Goal: Transaction & Acquisition: Purchase product/service

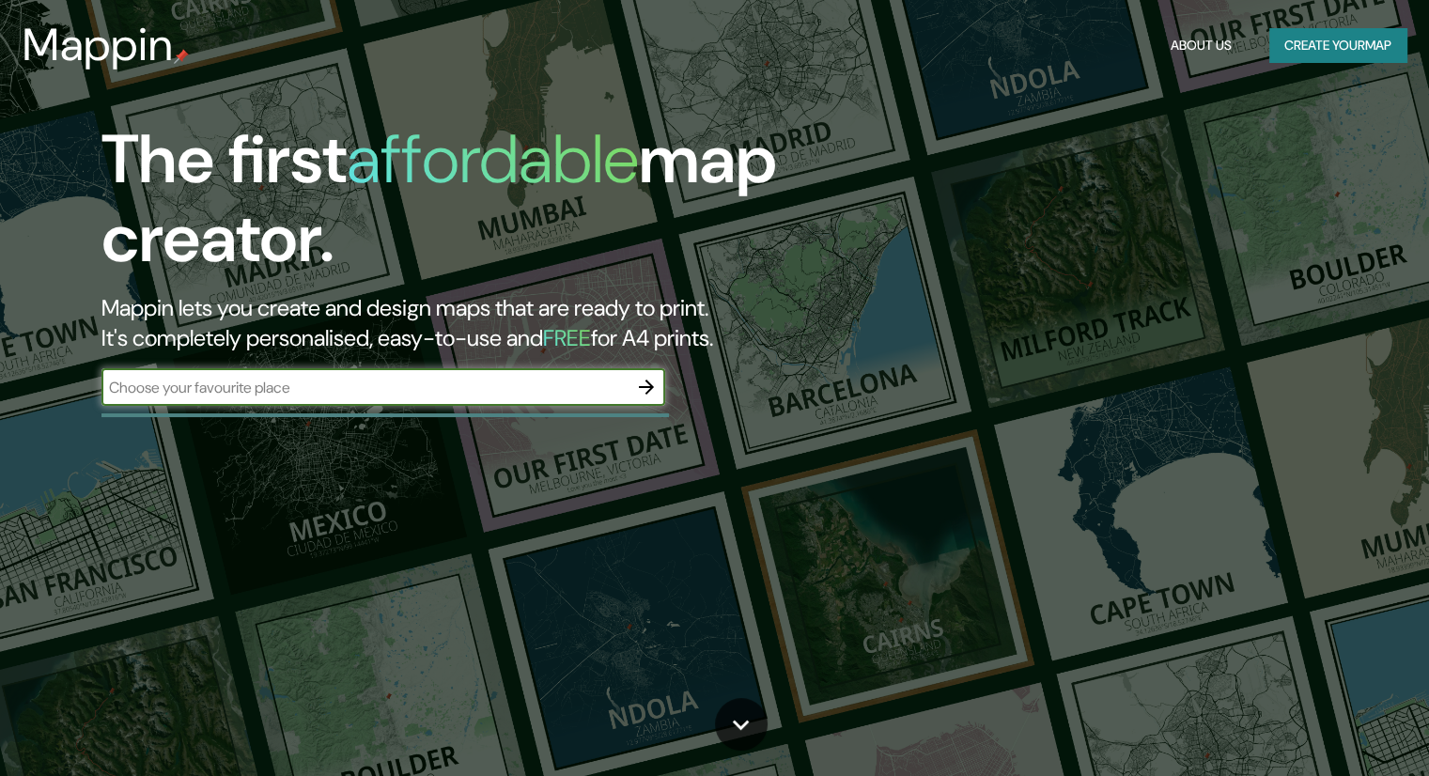
click at [1303, 39] on button "Create your map" at bounding box center [1337, 45] width 137 height 35
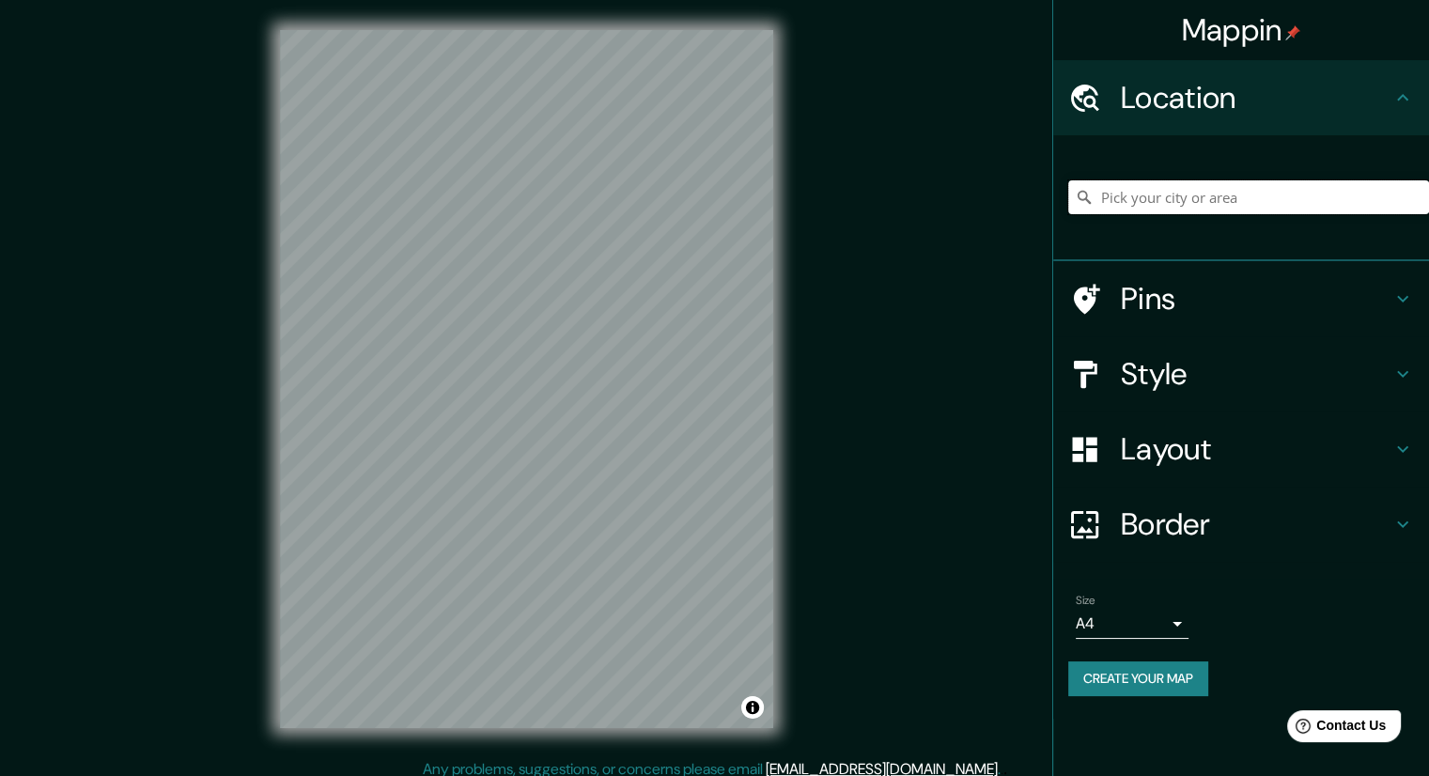
click at [1204, 204] on input "Pick your city or area" at bounding box center [1248, 197] width 361 height 34
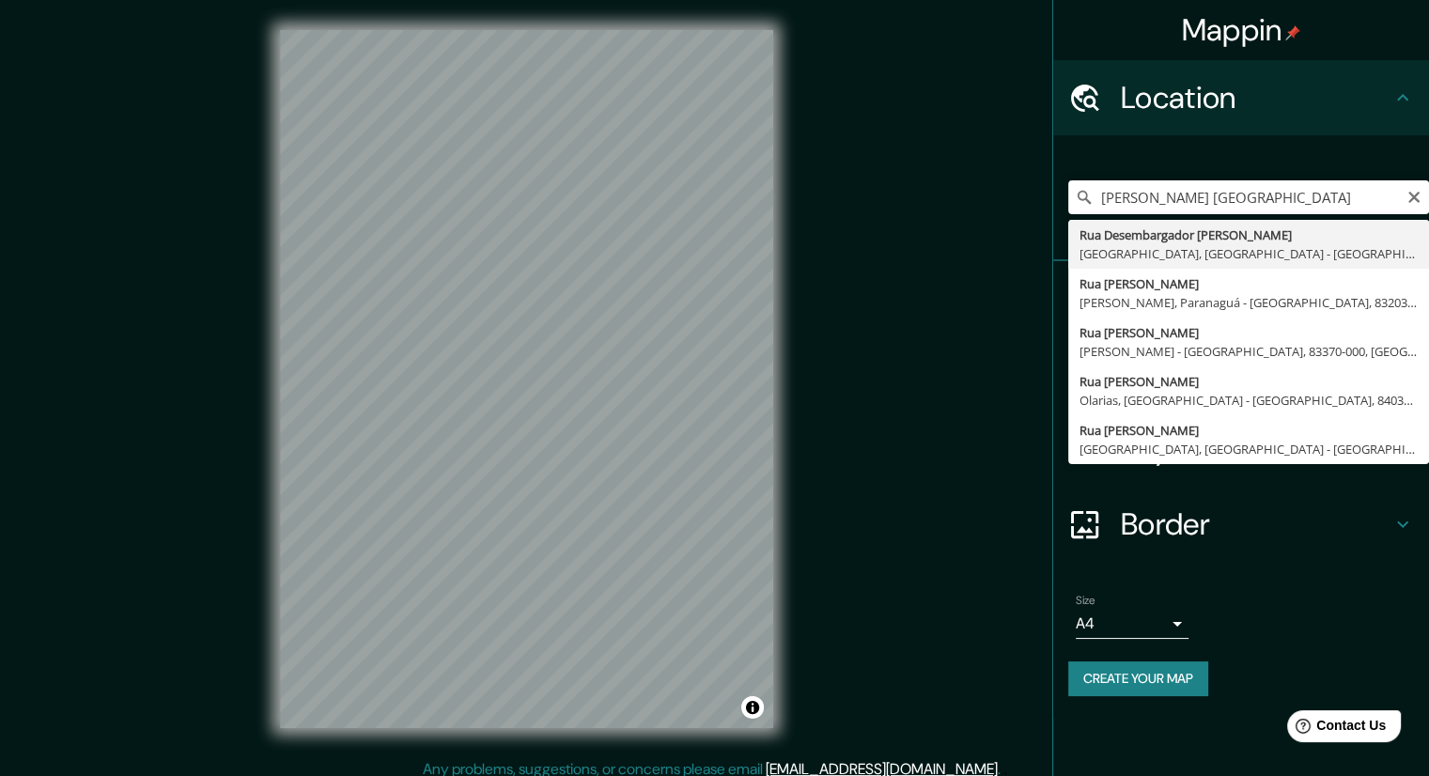
type input "[STREET_ADDRESS][PERSON_NAME]"
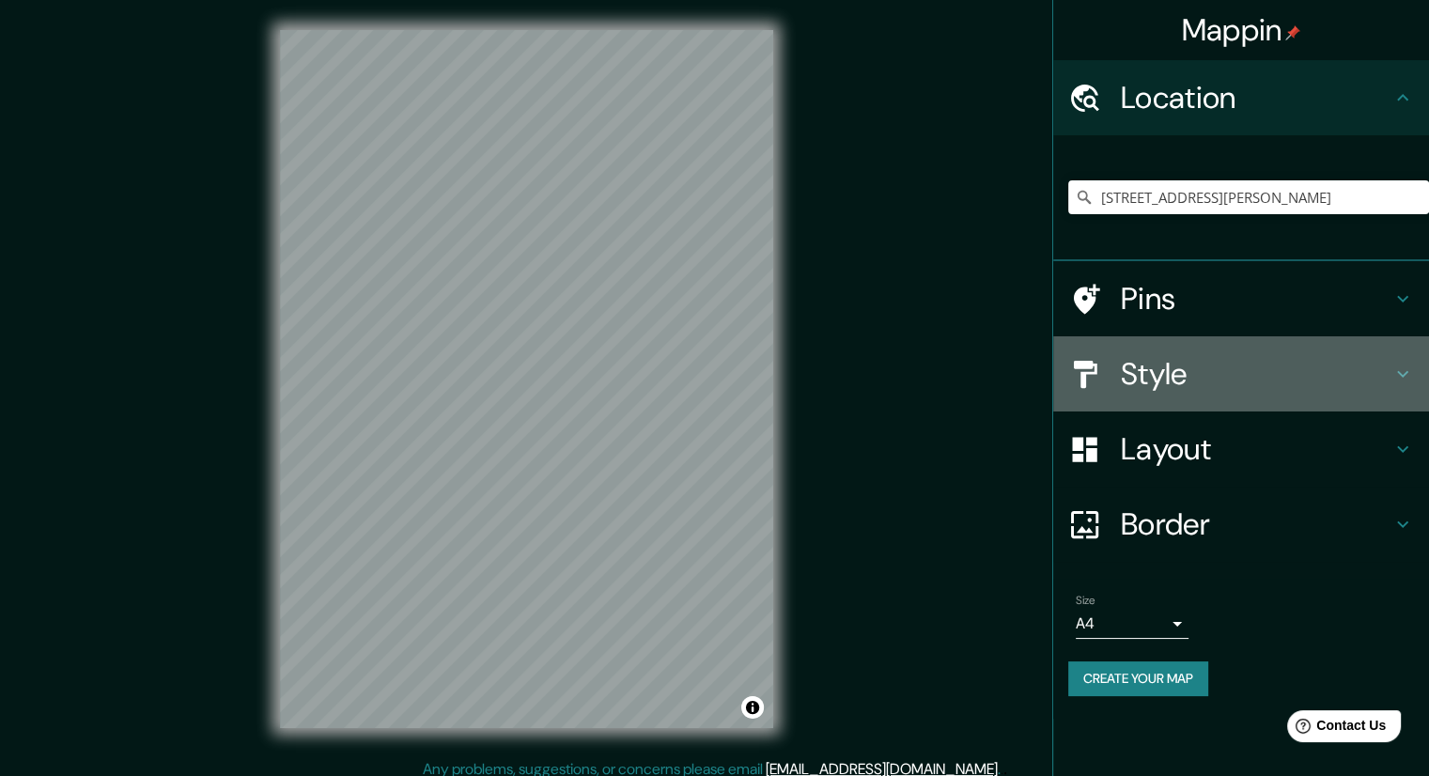
click at [1261, 362] on h4 "Style" at bounding box center [1255, 374] width 270 height 38
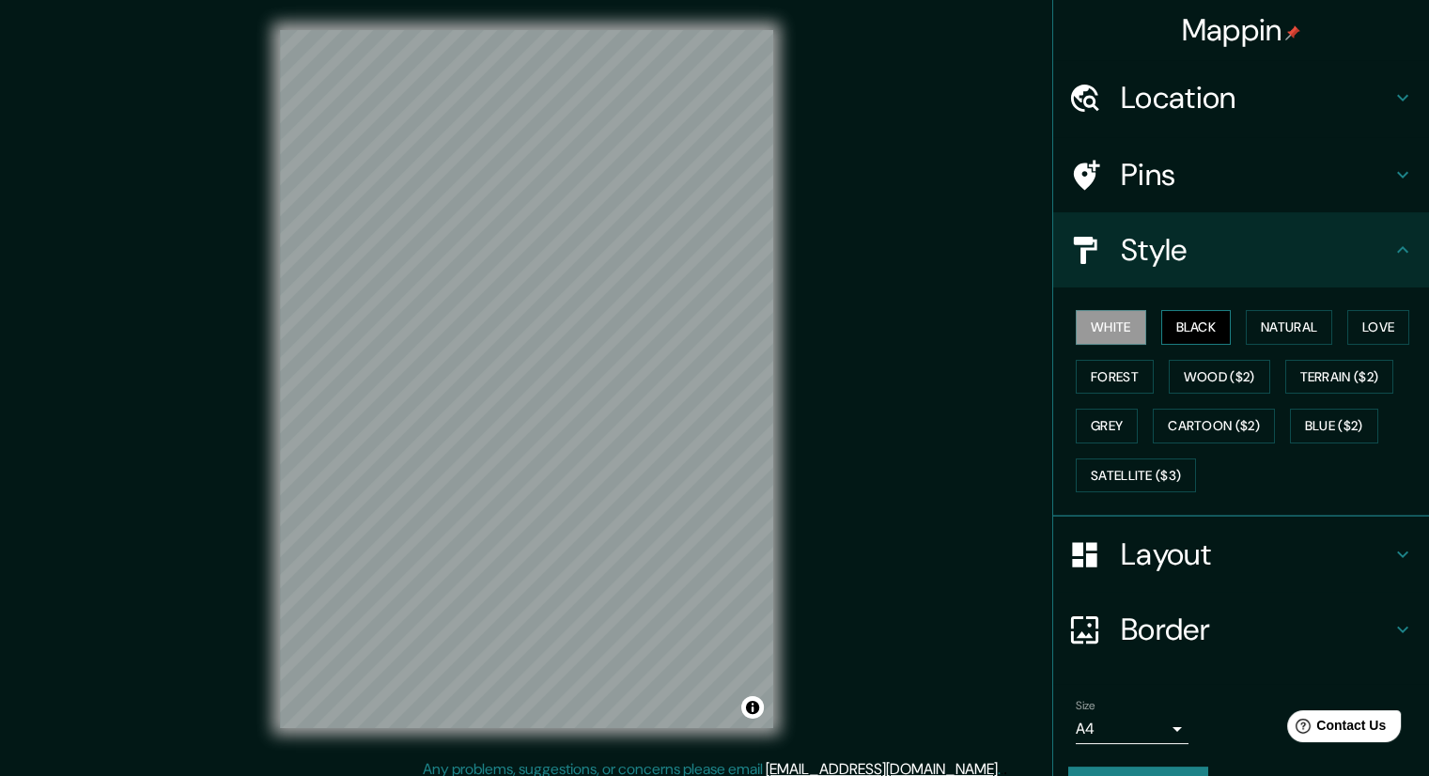
click at [1195, 322] on button "Black" at bounding box center [1196, 327] width 70 height 35
click at [1276, 315] on button "Natural" at bounding box center [1288, 327] width 86 height 35
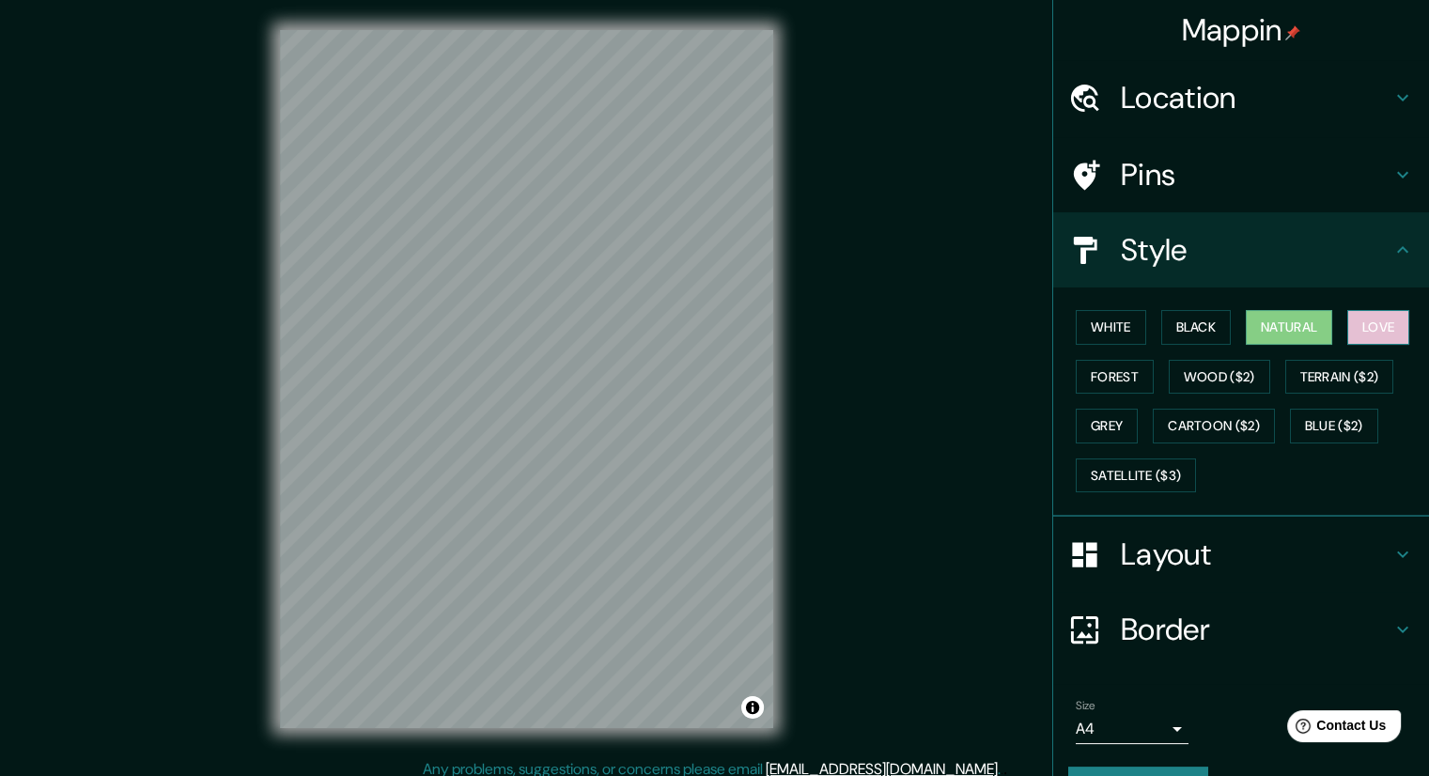
click at [1352, 317] on button "Love" at bounding box center [1378, 327] width 62 height 35
click at [1096, 388] on button "Forest" at bounding box center [1114, 377] width 78 height 35
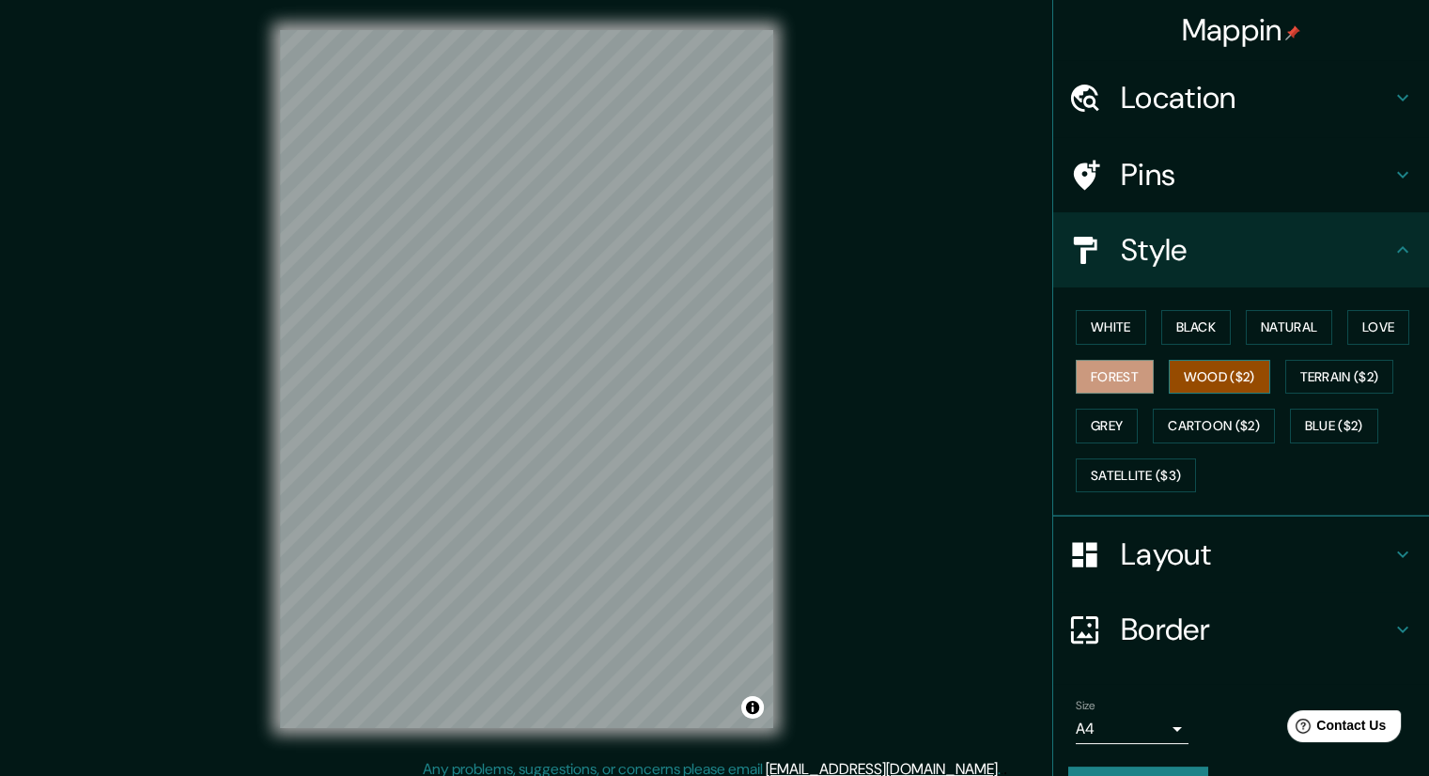
click at [1168, 372] on button "Wood ($2)" at bounding box center [1218, 377] width 101 height 35
click at [1307, 365] on button "Terrain ($2)" at bounding box center [1339, 377] width 109 height 35
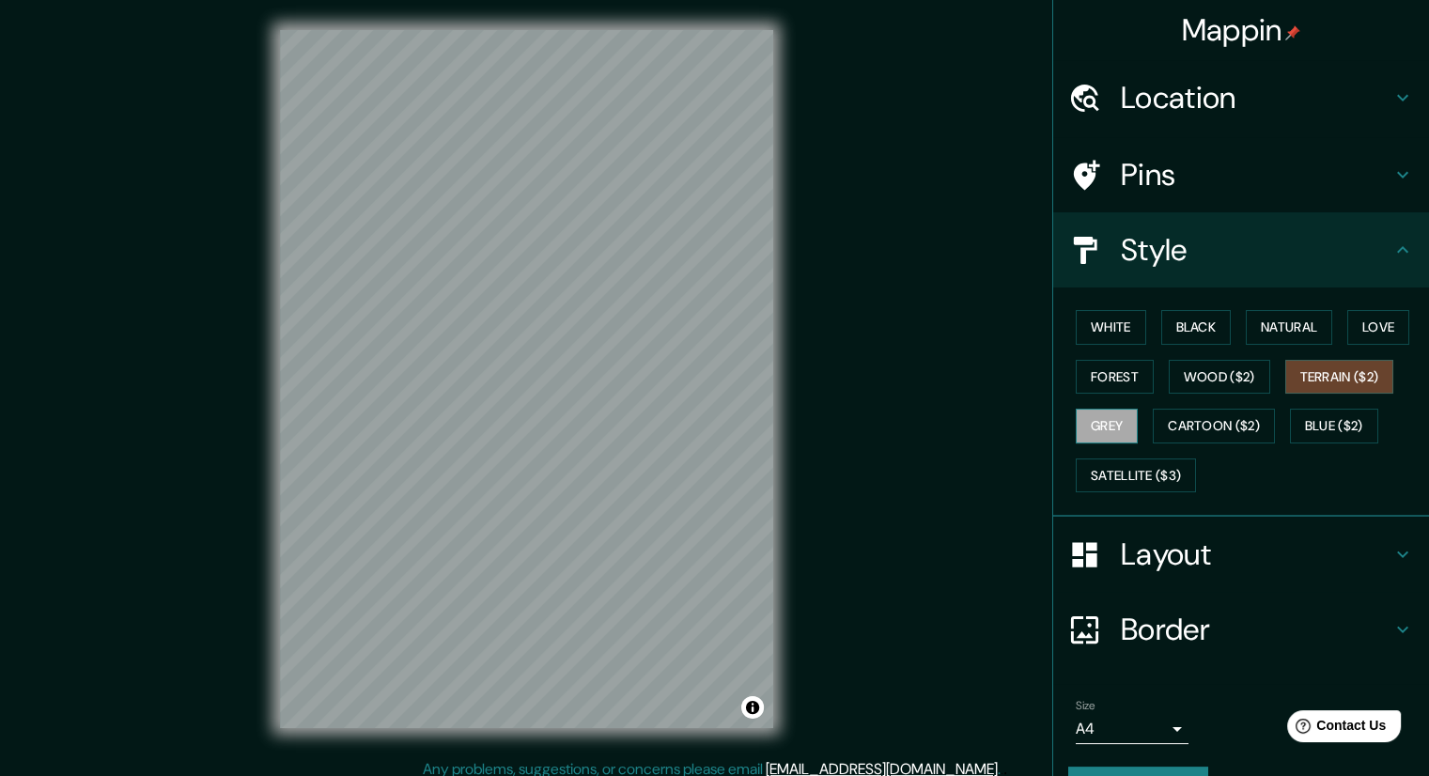
click at [1075, 424] on button "Grey" at bounding box center [1106, 426] width 62 height 35
click at [1156, 414] on button "Cartoon ($2)" at bounding box center [1213, 426] width 122 height 35
click at [1305, 400] on div "White Black Natural Love Forest Wood ($2) Terrain ($2) Grey Cartoon ($2) Blue (…" at bounding box center [1248, 400] width 361 height 197
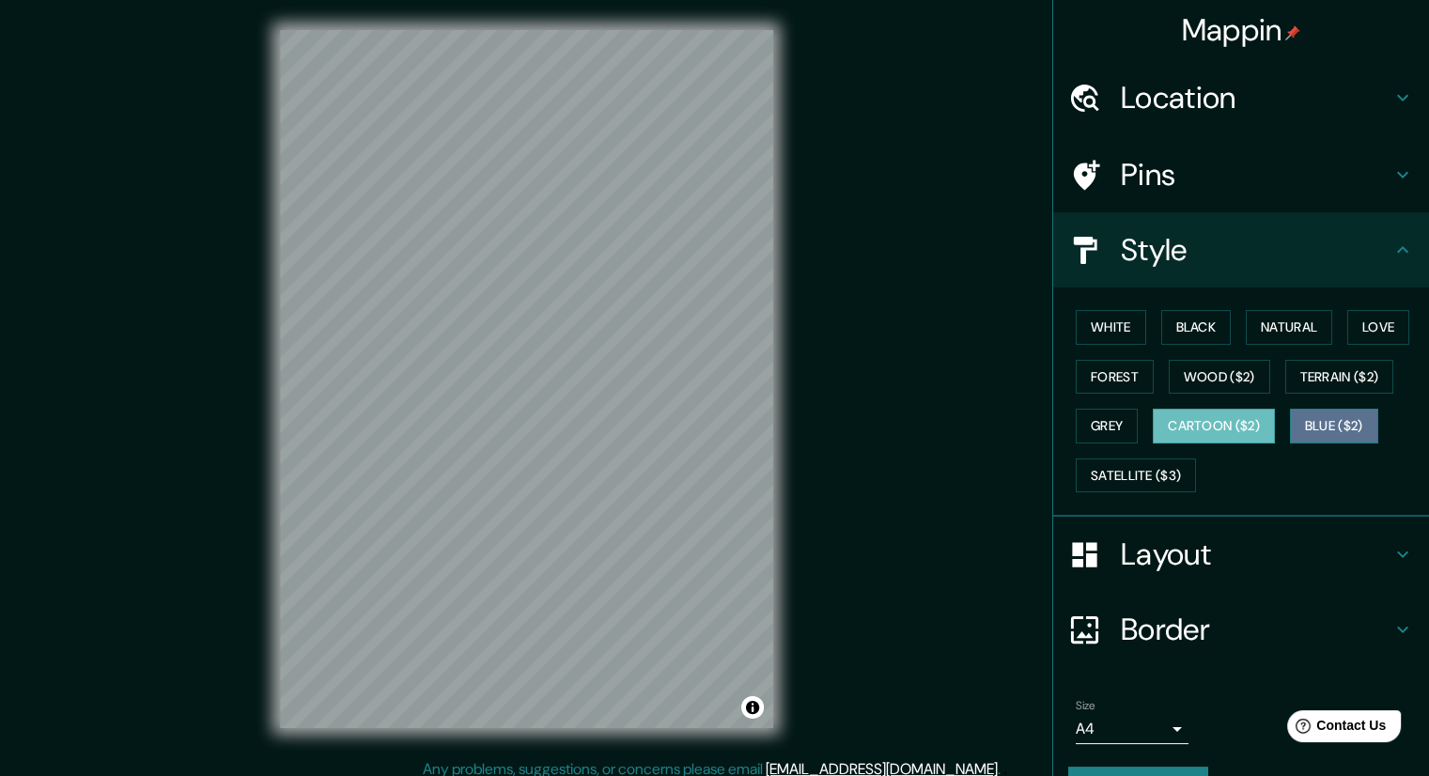
click at [1300, 410] on button "Blue ($2)" at bounding box center [1334, 426] width 88 height 35
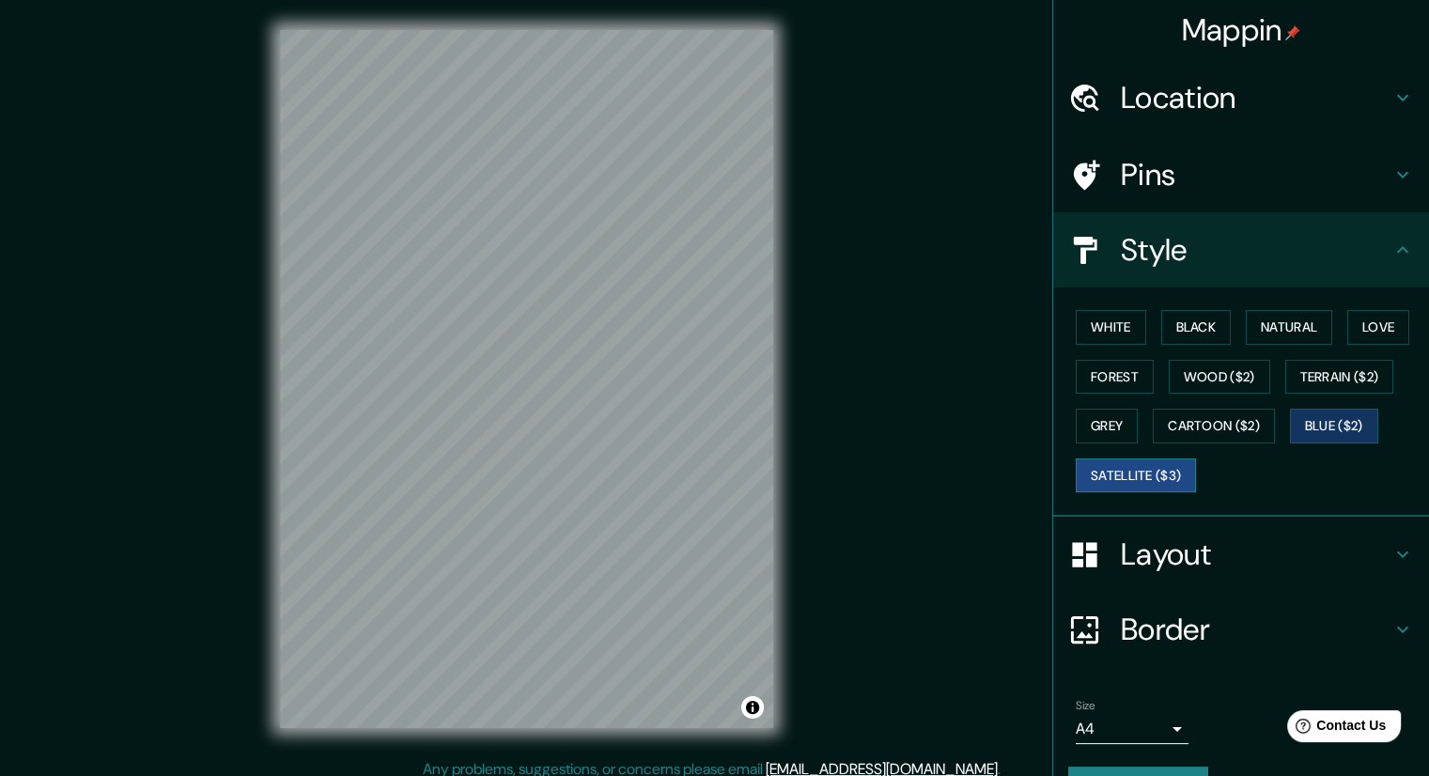
click at [1146, 469] on button "Satellite ($3)" at bounding box center [1135, 475] width 120 height 35
click at [1291, 335] on button "Natural" at bounding box center [1288, 327] width 86 height 35
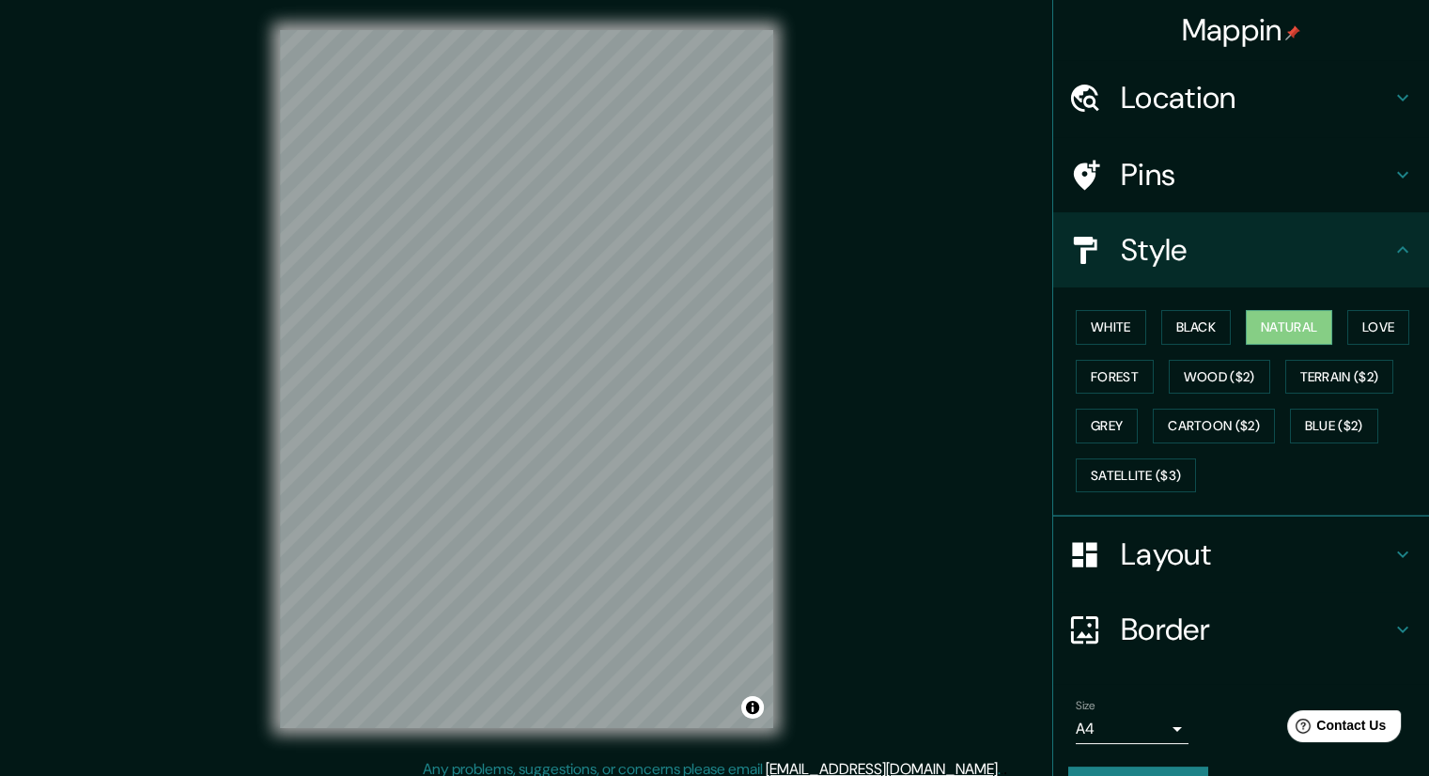
click at [103, 358] on div "Mappin Location [STREET_ADDRESS][PERSON_NAME] Pins Style White Black Natural Lo…" at bounding box center [714, 394] width 1429 height 788
